Goal: Task Accomplishment & Management: Manage account settings

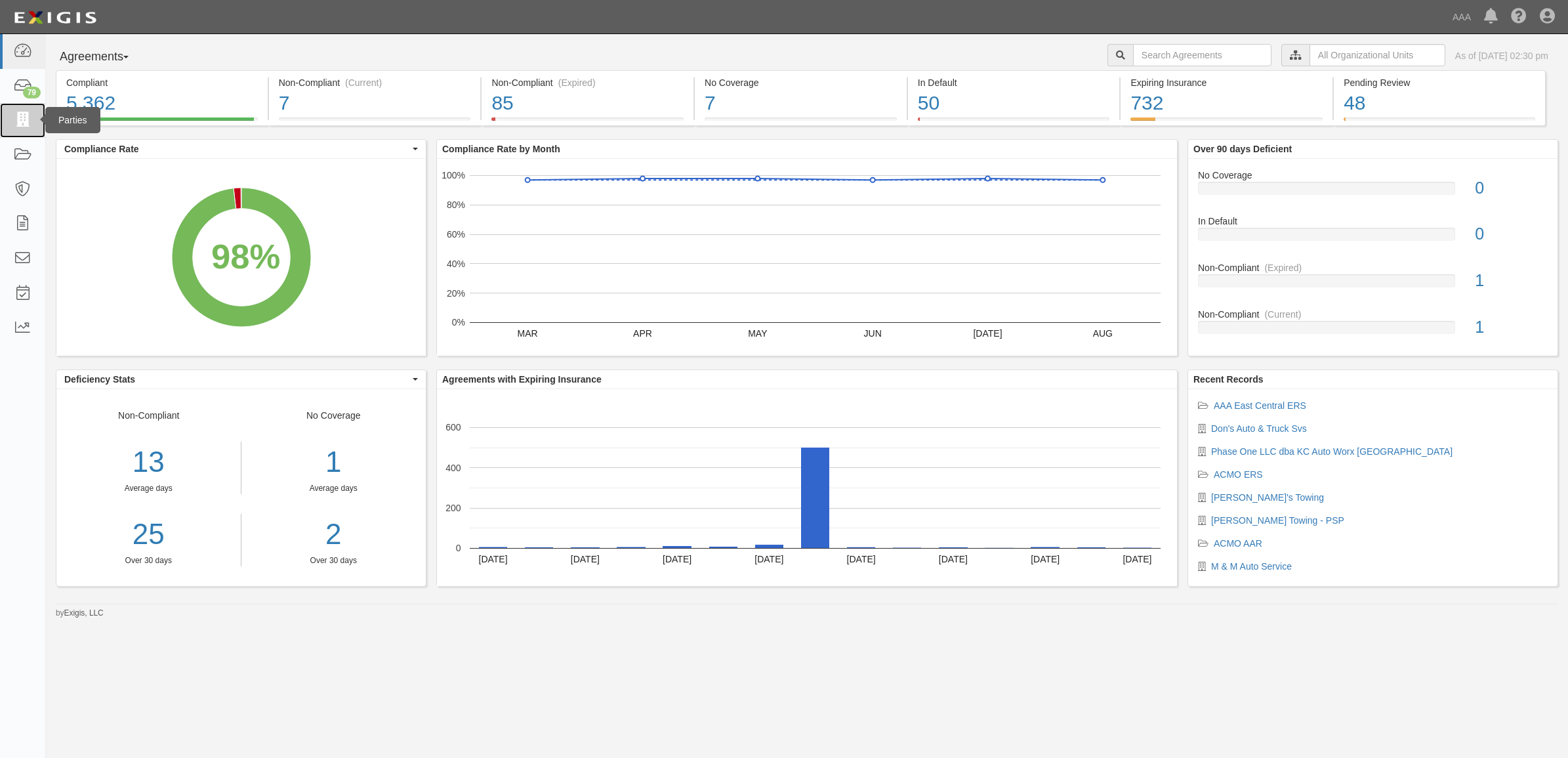
click at [25, 122] on icon at bounding box center [23, 120] width 18 height 15
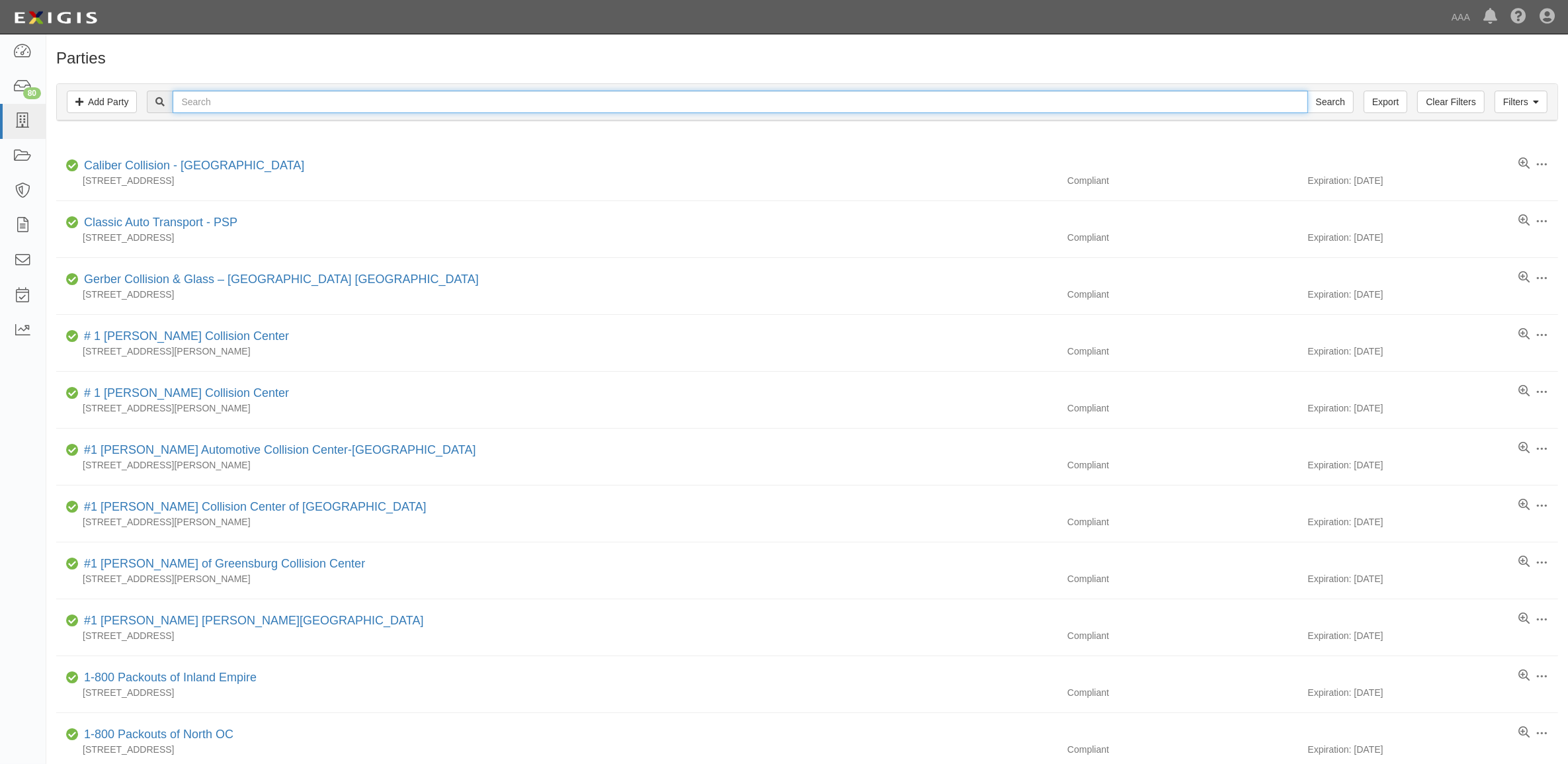
click at [345, 103] on input "text" at bounding box center [740, 101] width 1135 height 22
click at [338, 103] on input "text" at bounding box center [740, 101] width 1135 height 22
paste input "1196"
type input "1196"
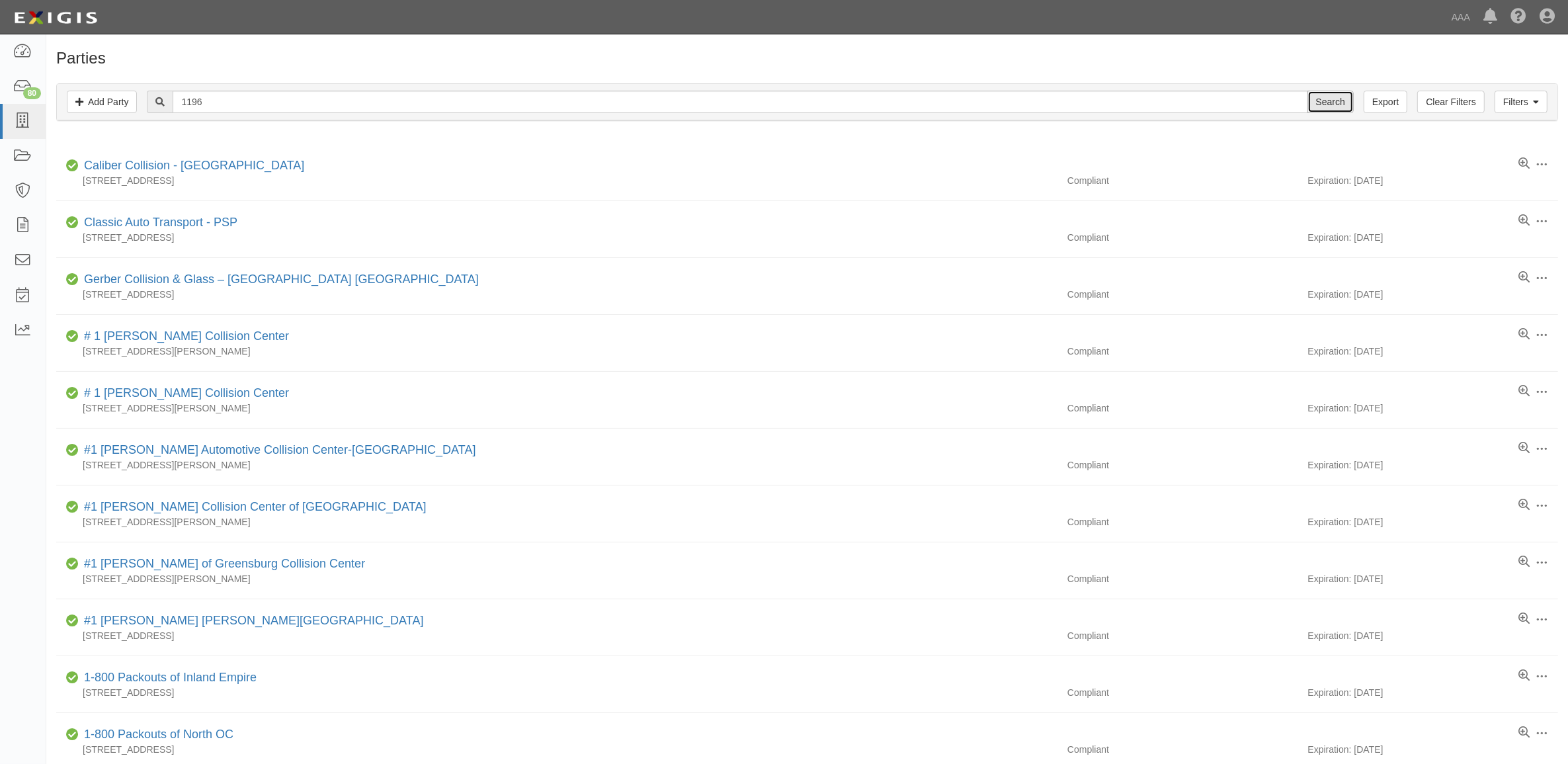
click at [1325, 96] on input "Search" at bounding box center [1330, 101] width 46 height 22
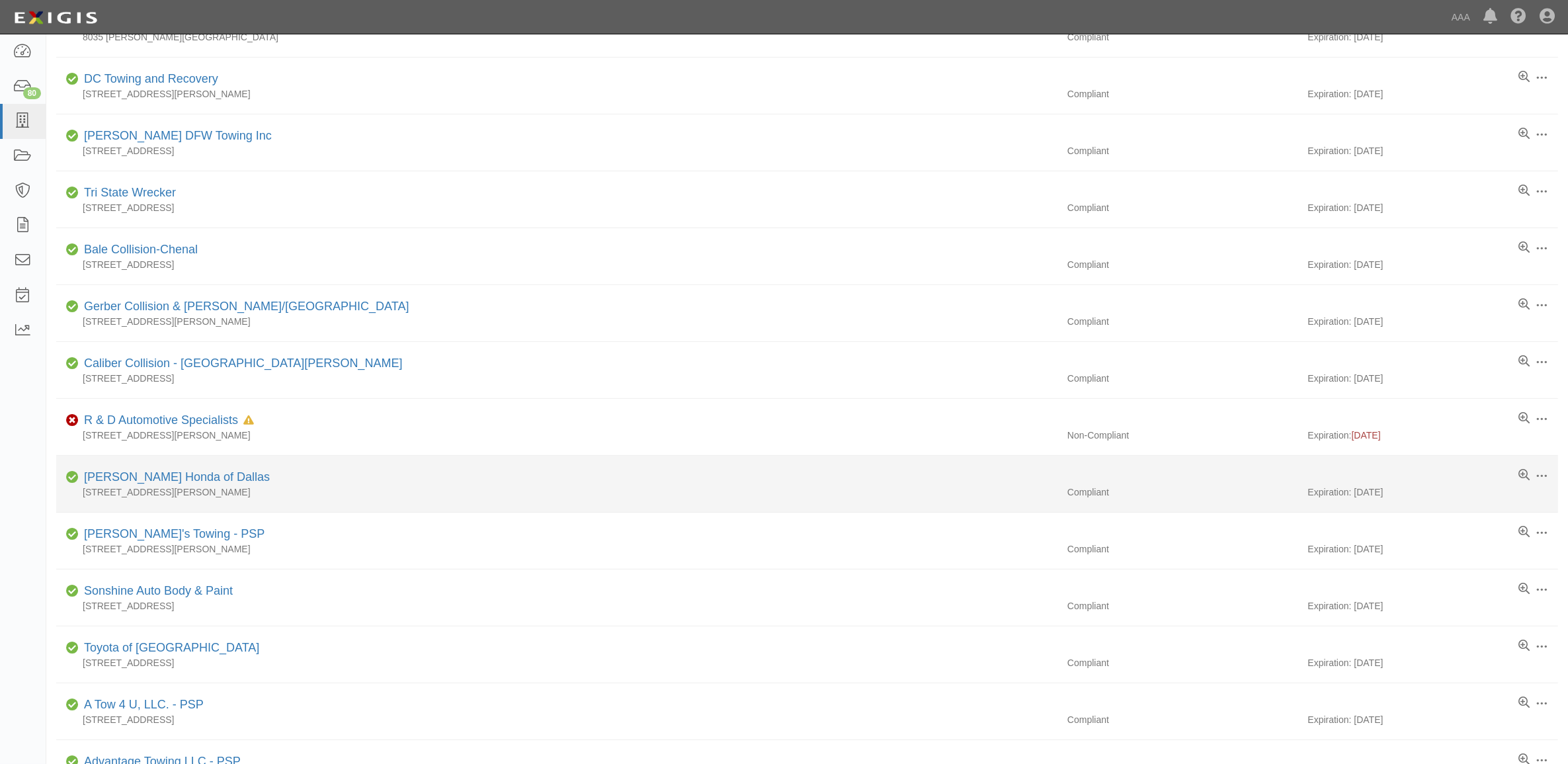
scroll to position [496, 0]
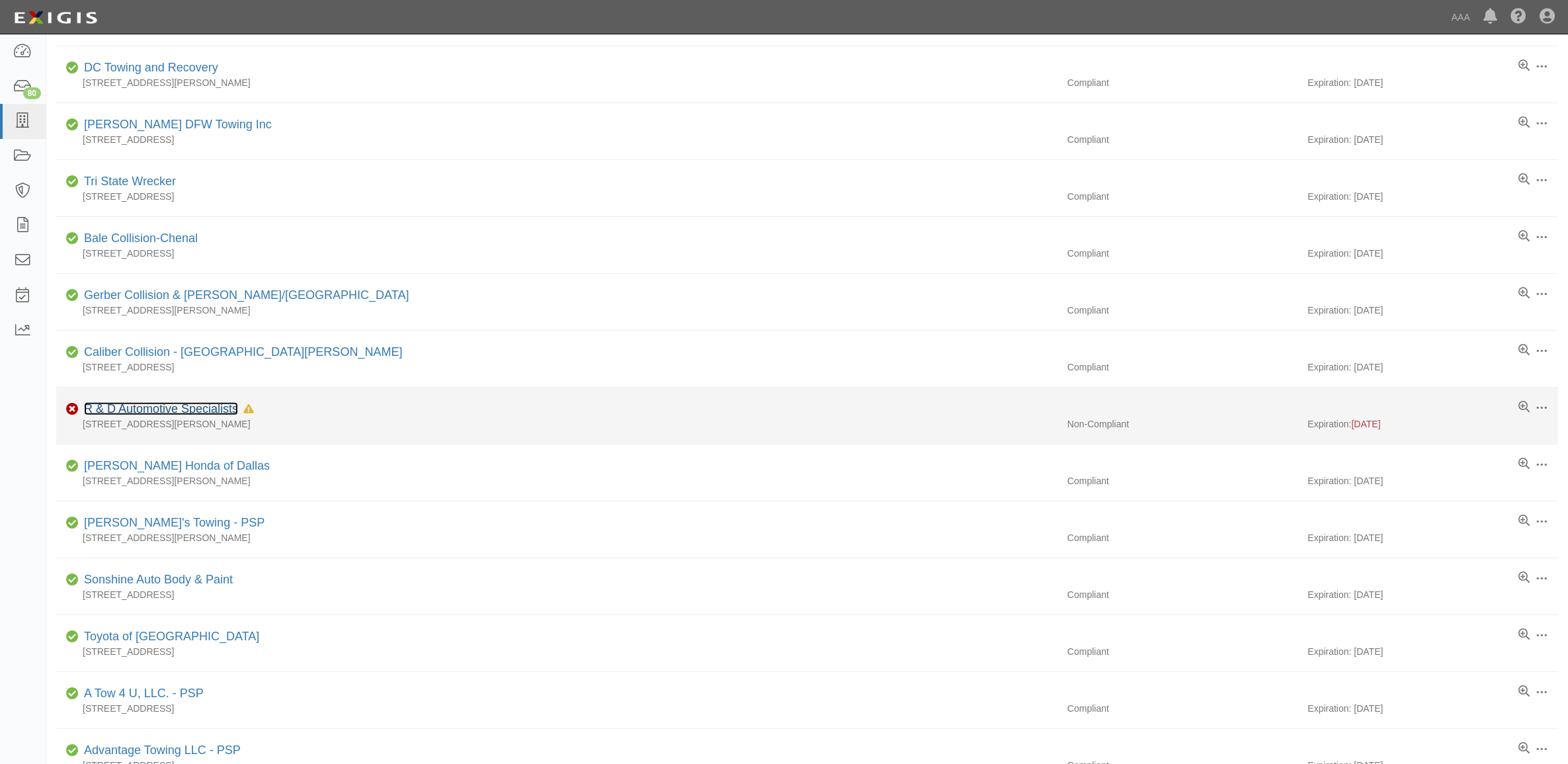
click at [195, 415] on link "R & D Automotive Specialists" at bounding box center [161, 408] width 154 height 14
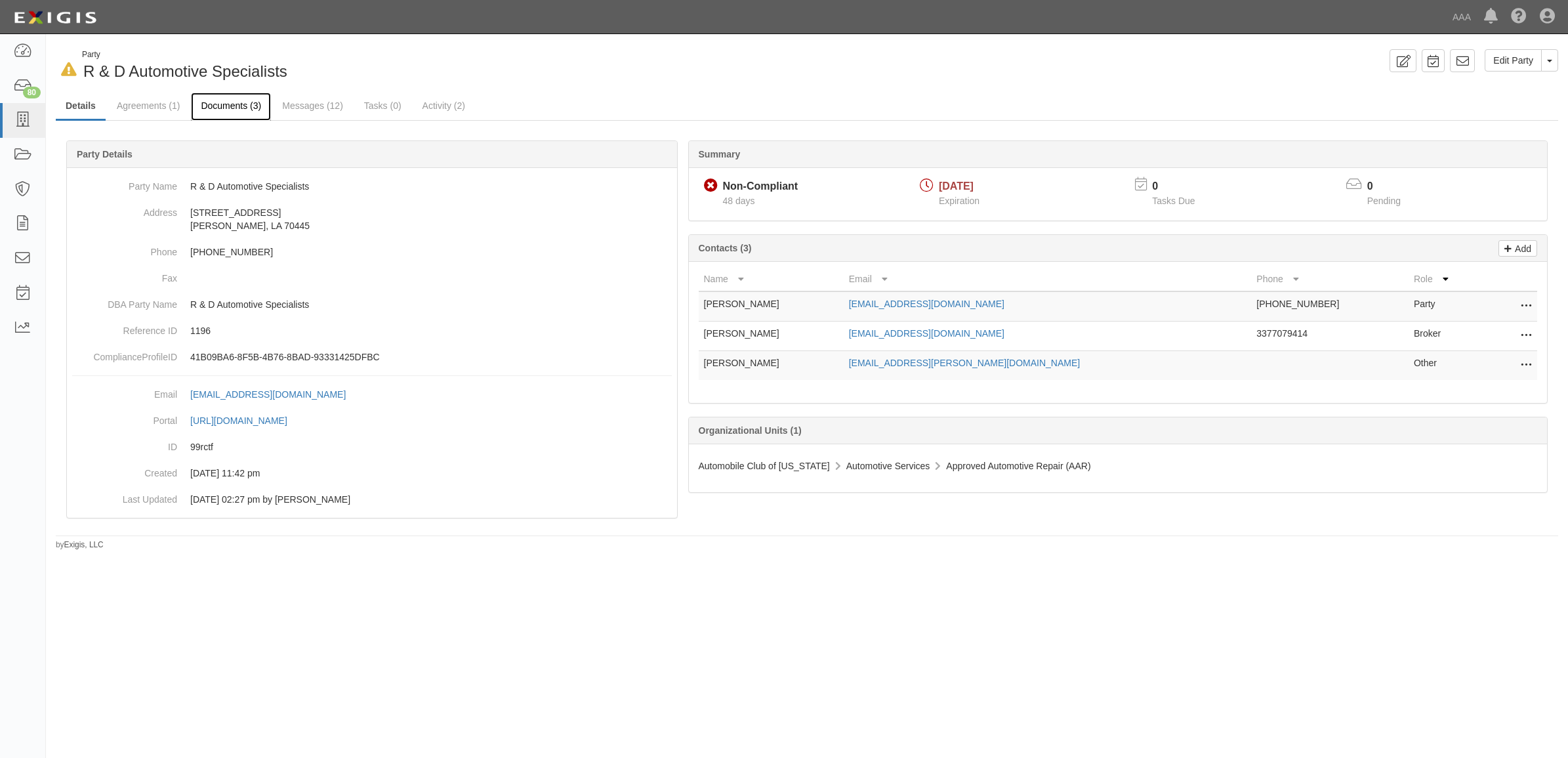
click at [232, 108] on link "Documents (3)" at bounding box center [230, 107] width 80 height 28
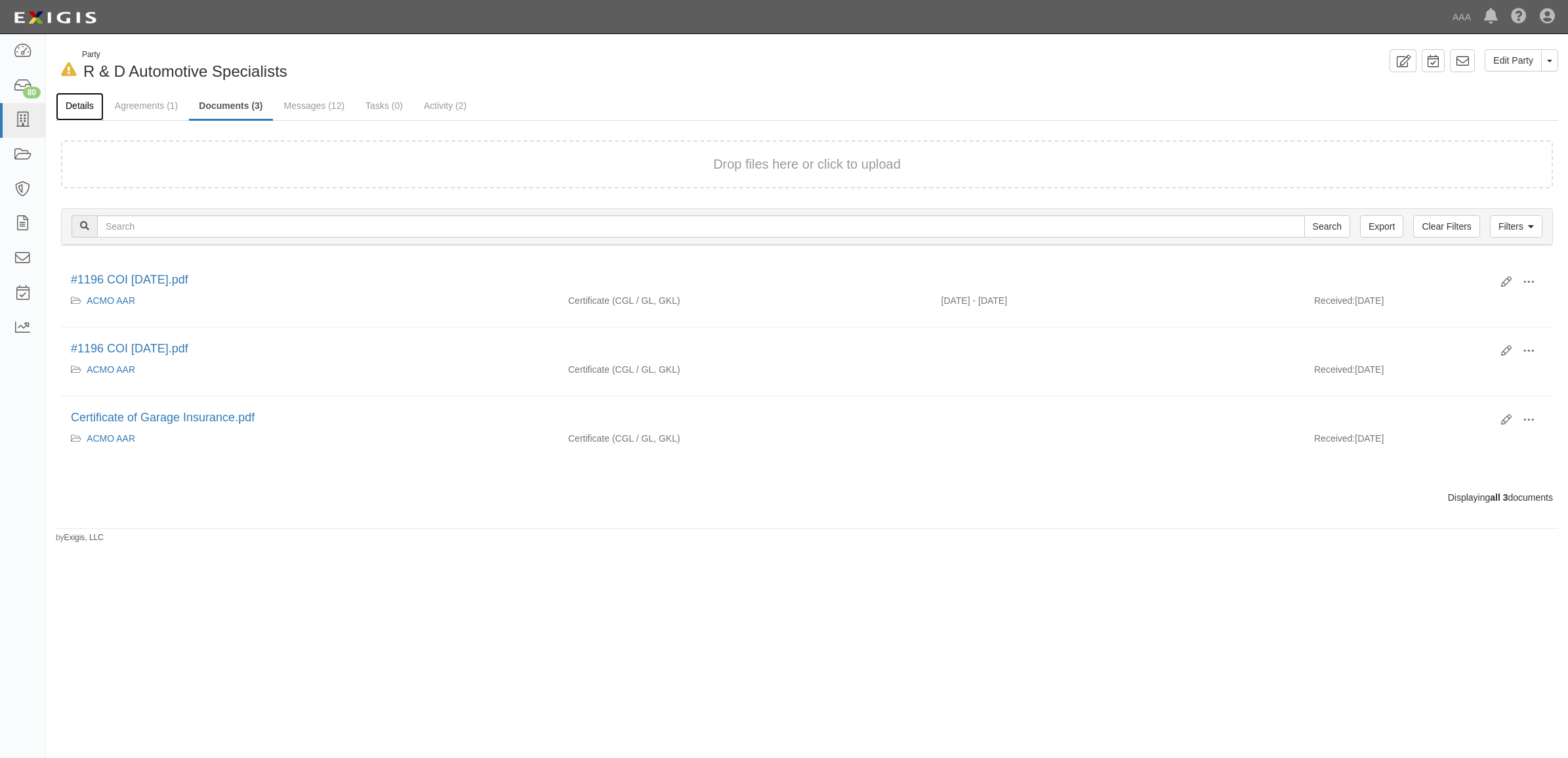
click at [81, 106] on link "Details" at bounding box center [80, 107] width 48 height 28
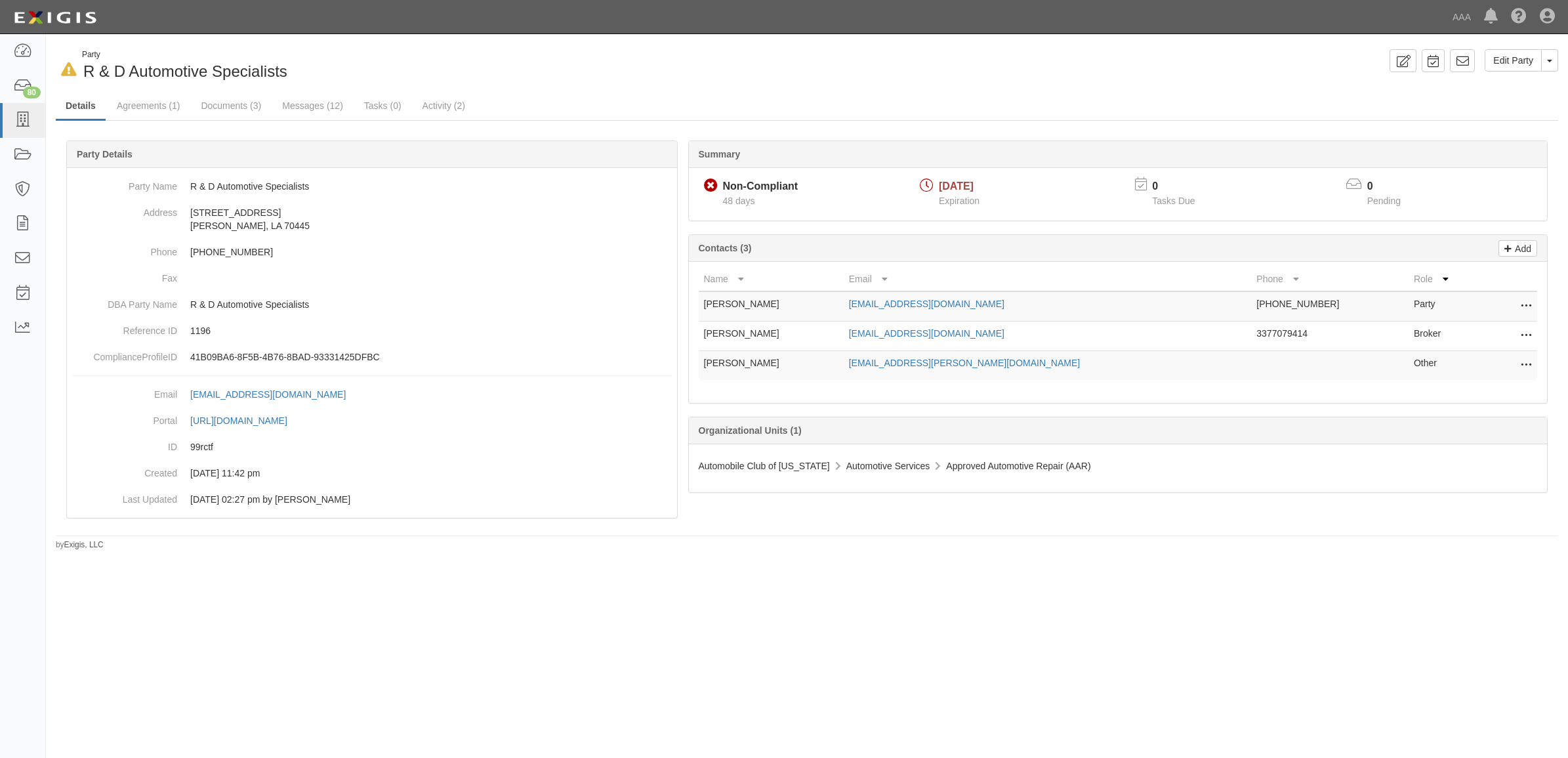
click at [1523, 329] on icon at bounding box center [1526, 336] width 11 height 17
click at [1487, 333] on link "Edit" at bounding box center [1479, 332] width 103 height 23
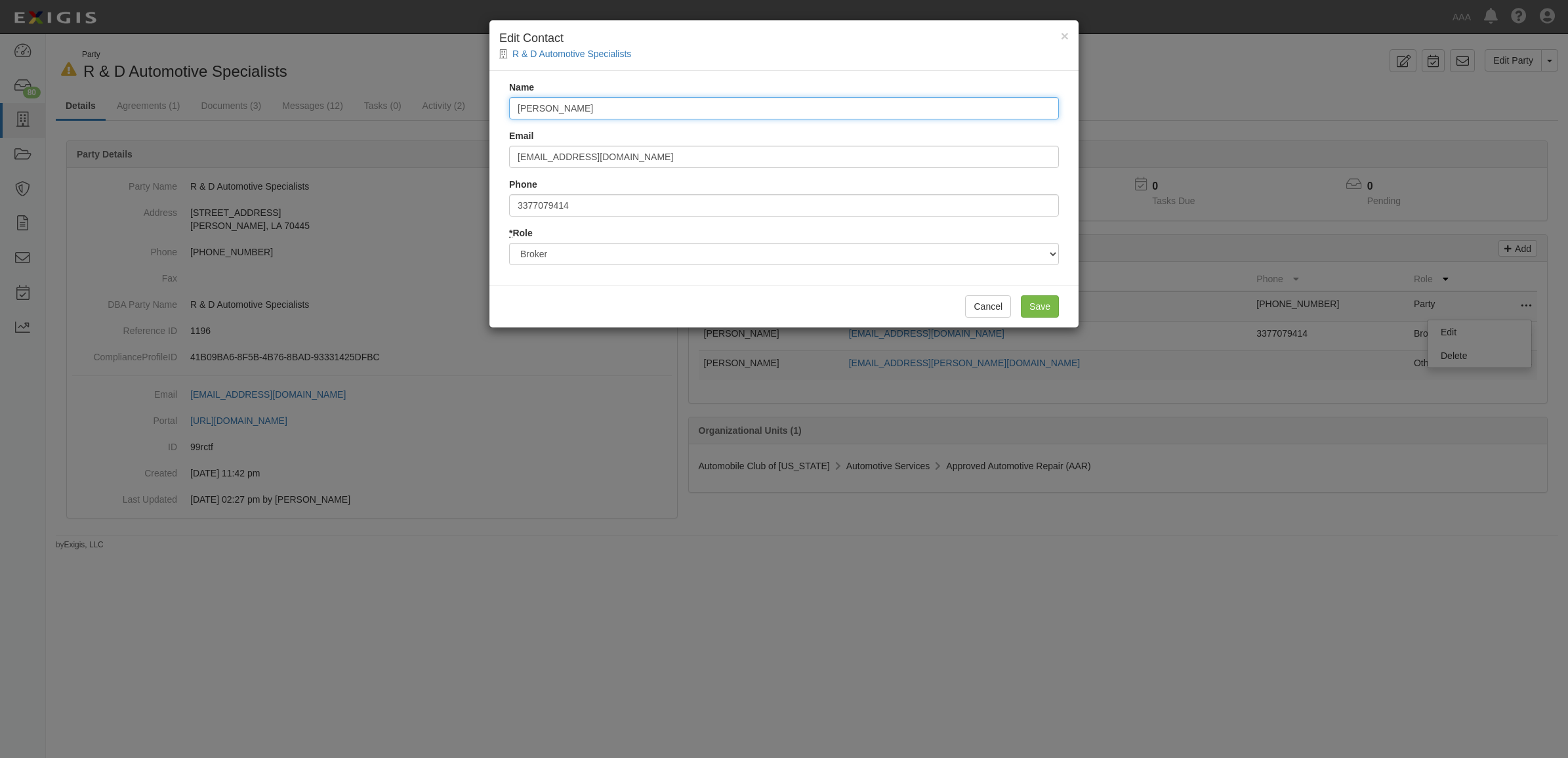
drag, startPoint x: 647, startPoint y: 106, endPoint x: 424, endPoint y: 79, distance: 224.6
click at [436, 83] on div "× Edit Contact R & D Automotive Specialists Name [PERSON_NAME] Email [EMAIL_ADD…" at bounding box center [784, 379] width 1568 height 758
type input "g"
type input "[PERSON_NAME]"
type input "[EMAIL_ADDRESS][DOMAIN_NAME]"
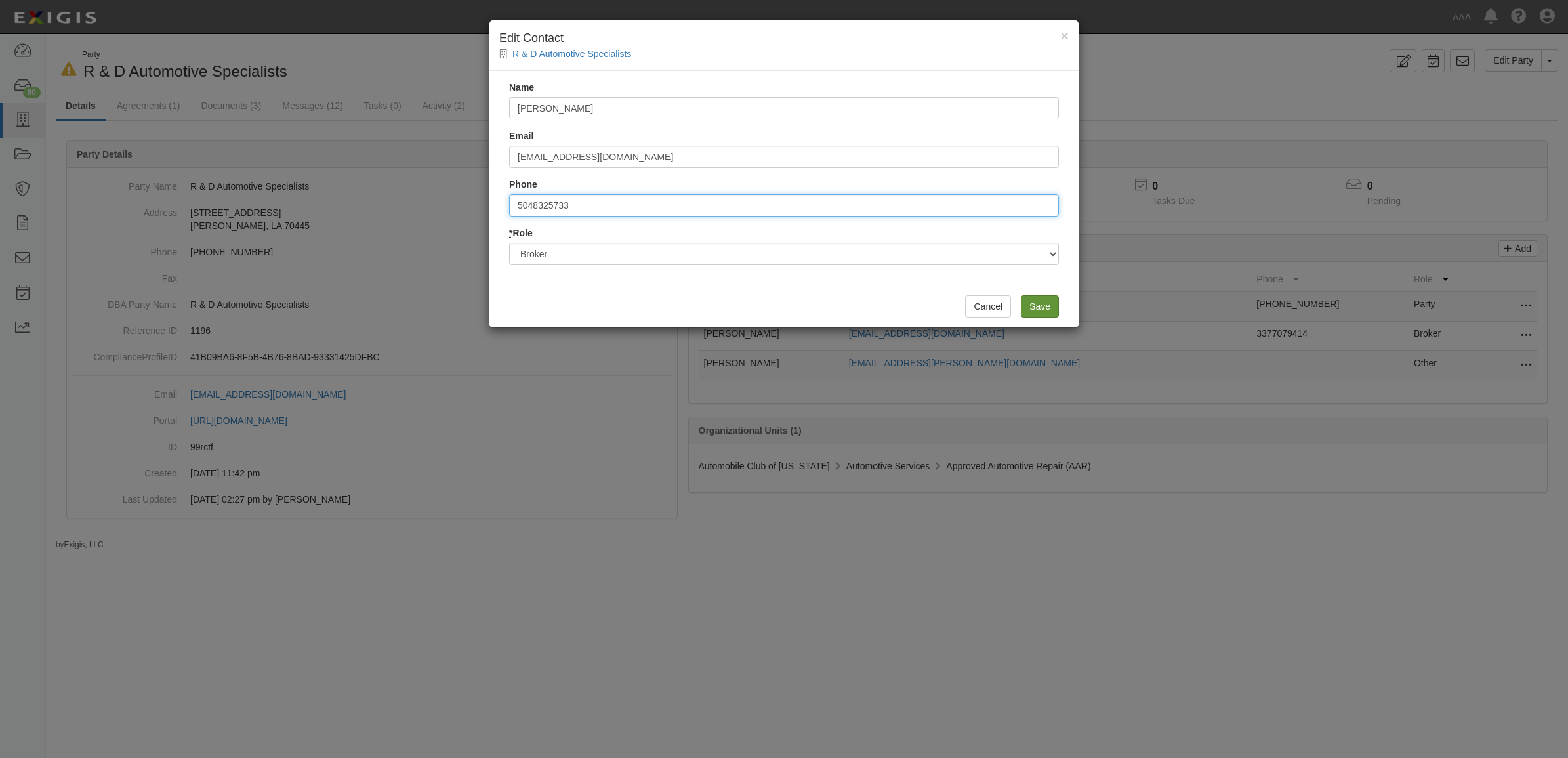
type input "5048325733"
click at [1055, 315] on input "Save" at bounding box center [1040, 306] width 38 height 22
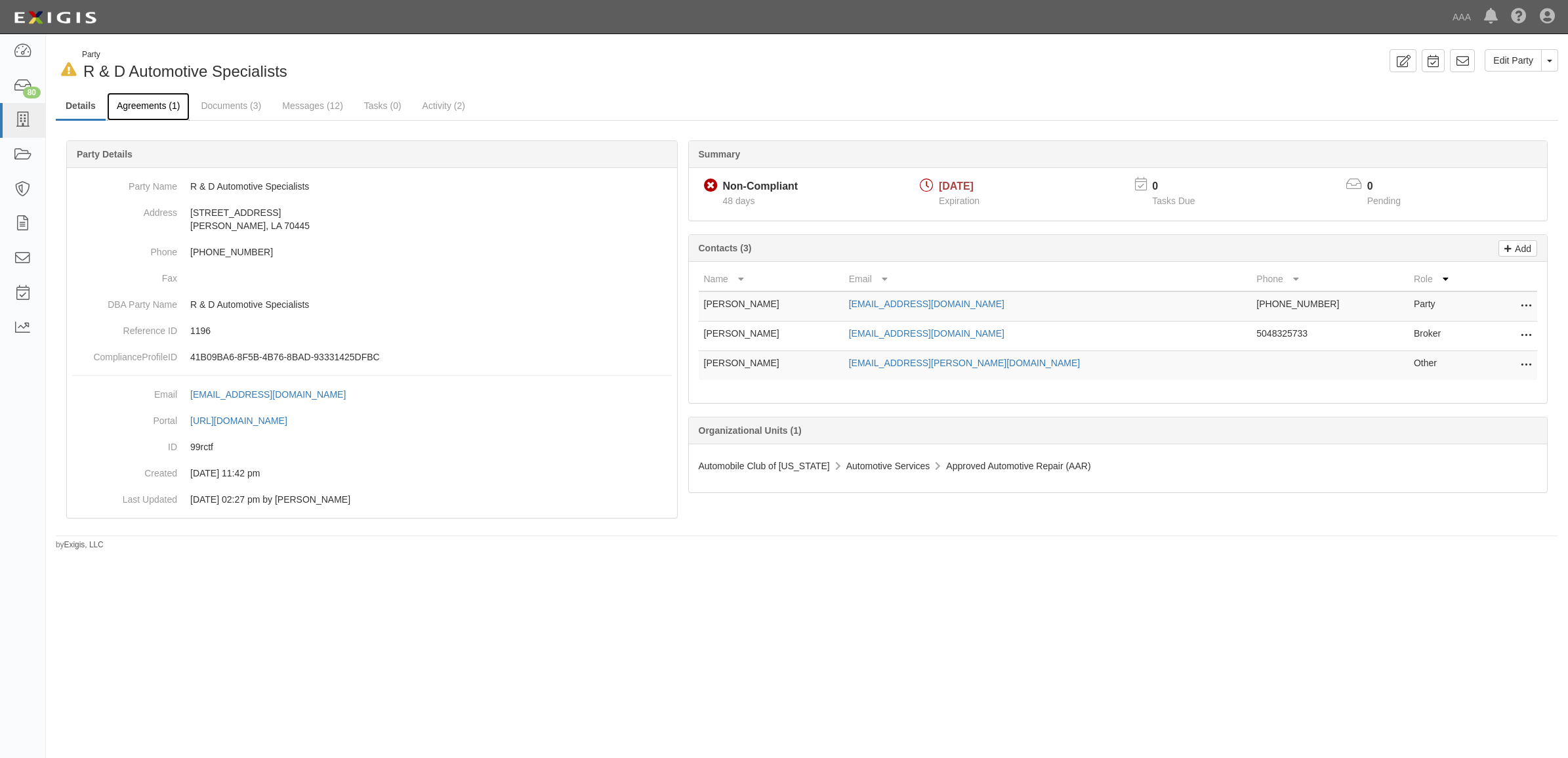
click at [152, 103] on link "Agreements (1)" at bounding box center [148, 107] width 83 height 28
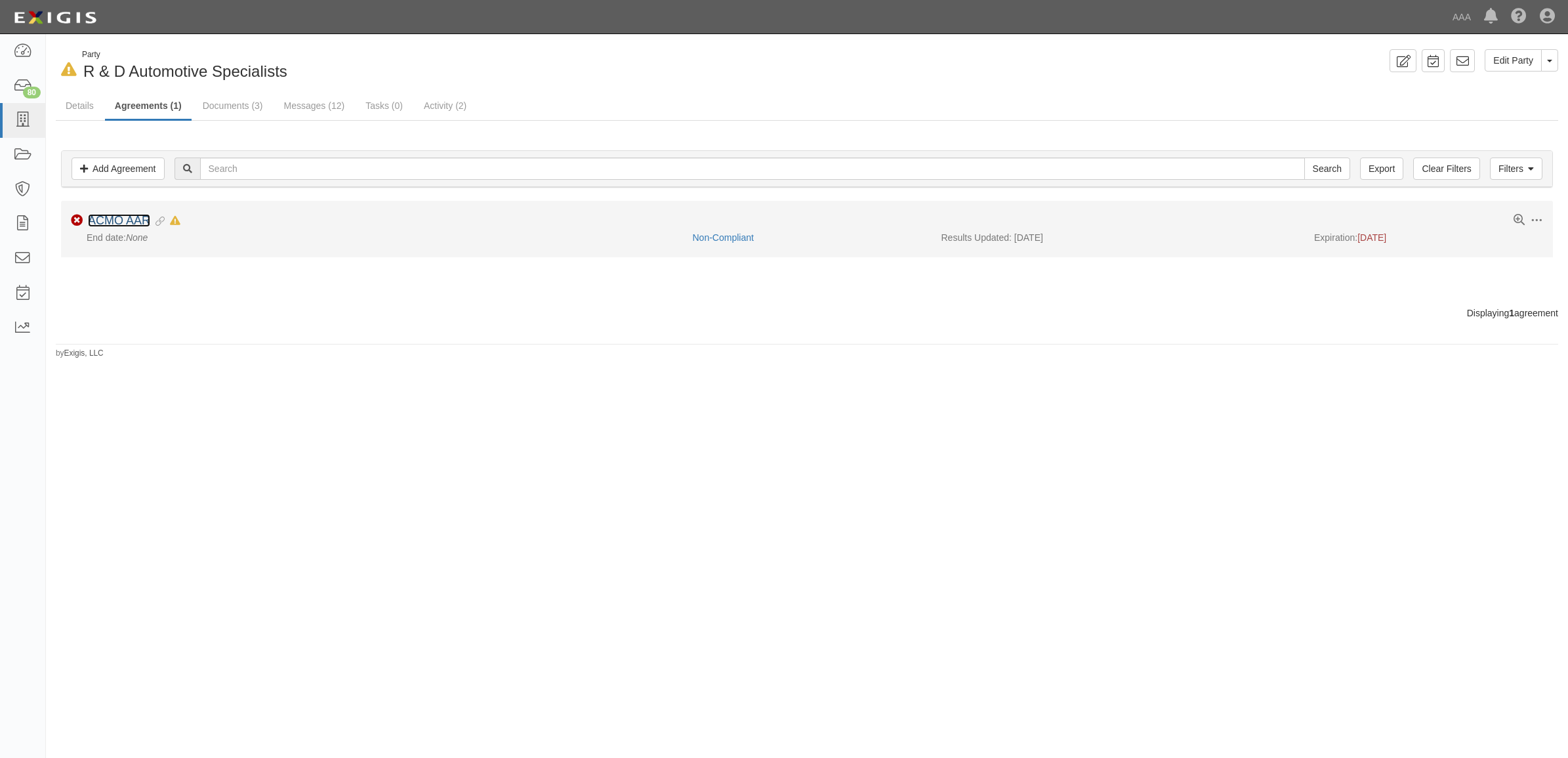
click at [94, 225] on link "ACMO AAR" at bounding box center [119, 220] width 62 height 13
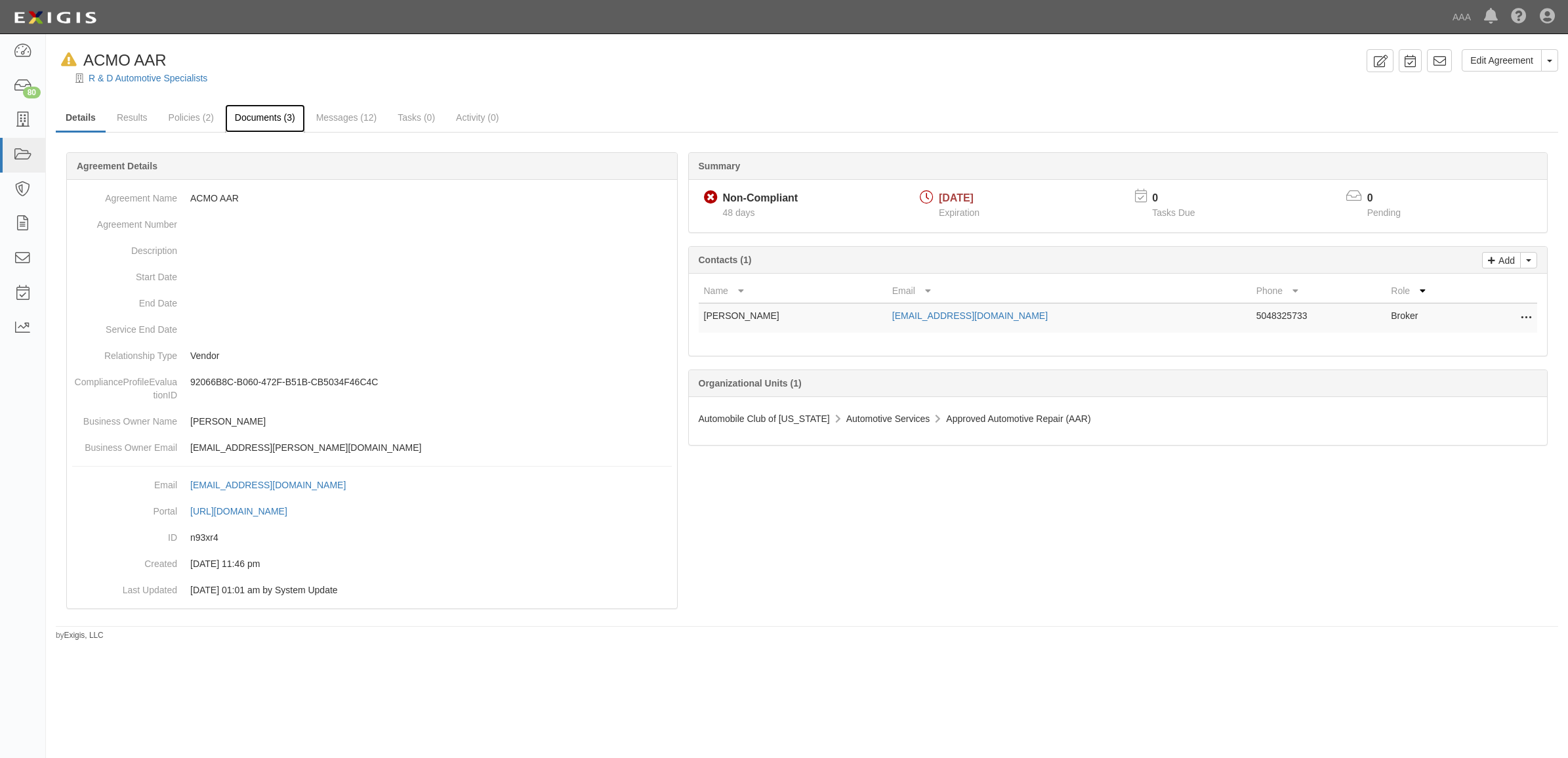
click at [254, 123] on link "Documents (3)" at bounding box center [265, 118] width 80 height 28
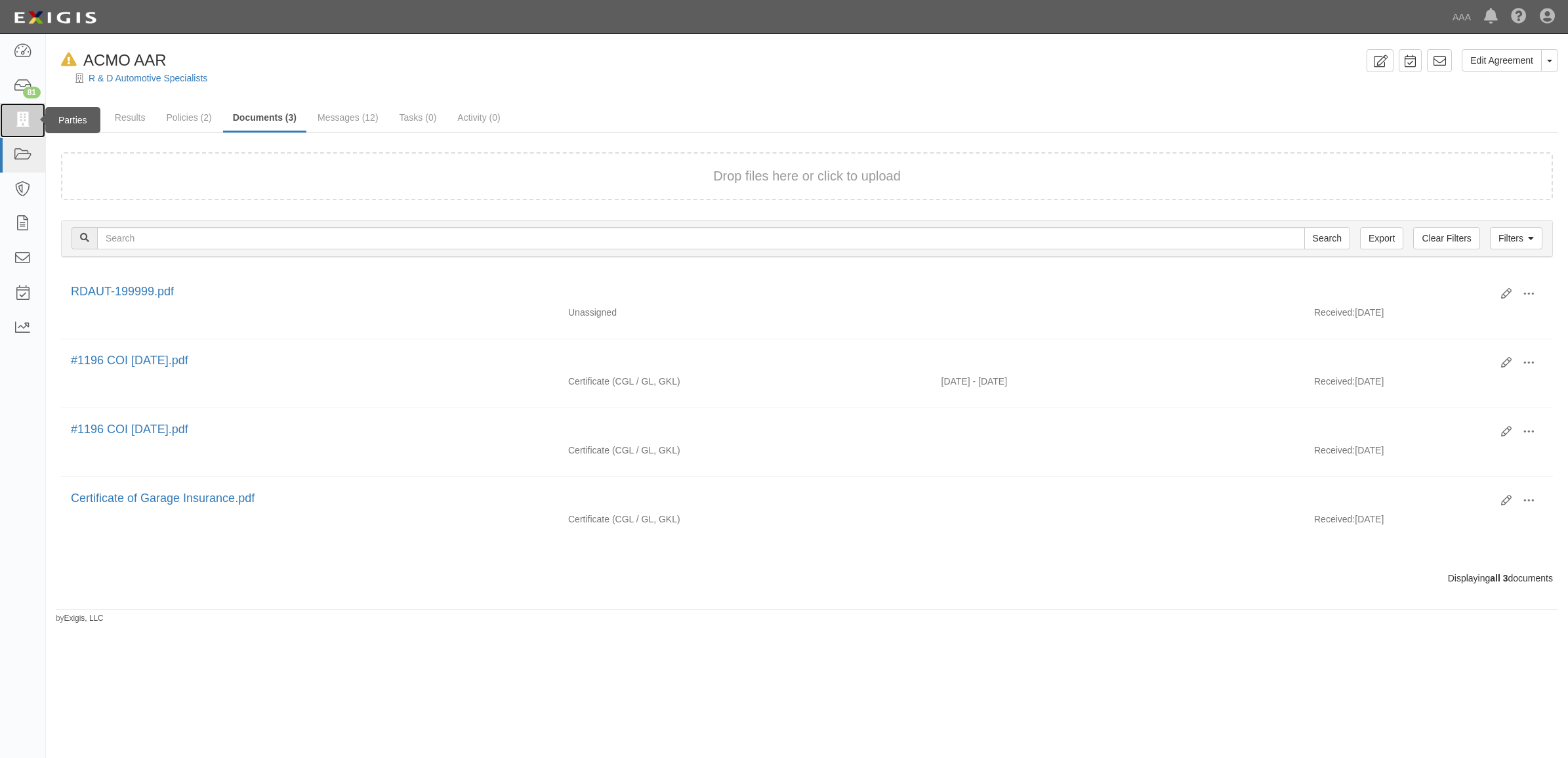
click at [21, 111] on link at bounding box center [23, 120] width 45 height 35
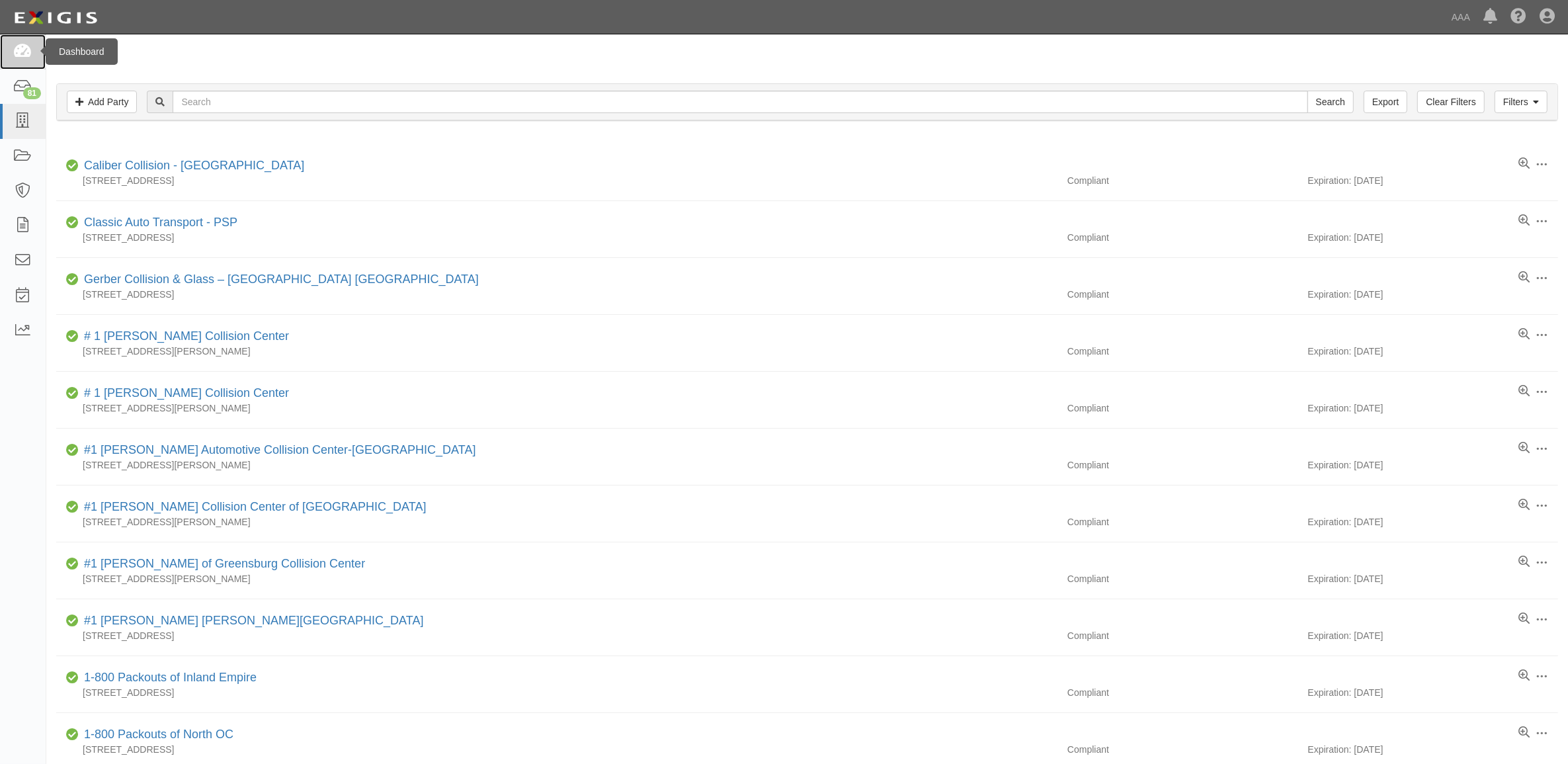
click at [31, 61] on link at bounding box center [23, 51] width 46 height 35
